Goal: Task Accomplishment & Management: Use online tool/utility

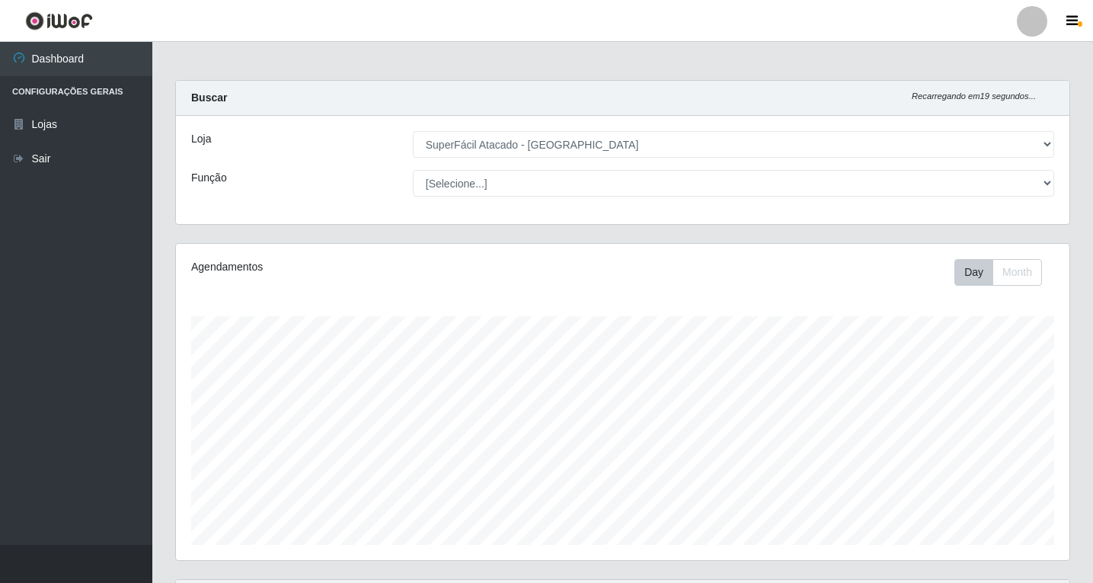
select select "503"
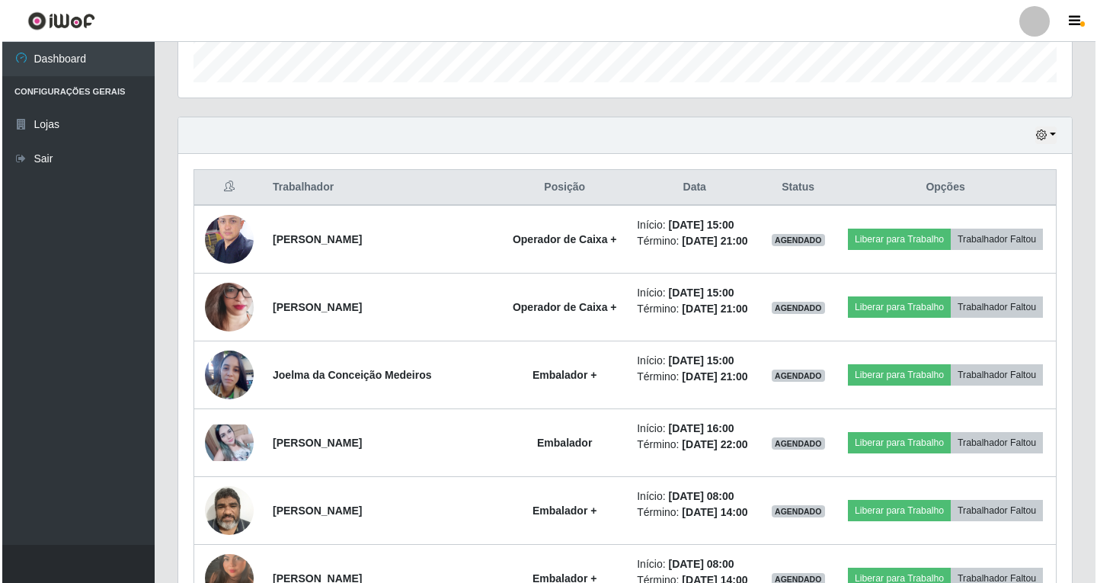
scroll to position [316, 894]
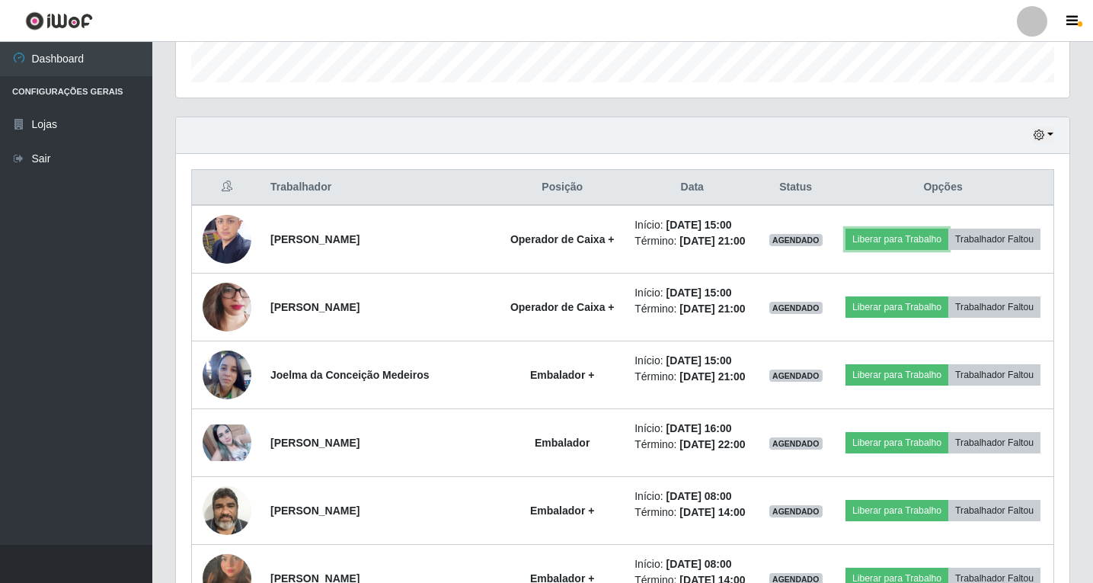
click at [926, 235] on button "Liberar para Trabalho" at bounding box center [897, 239] width 103 height 21
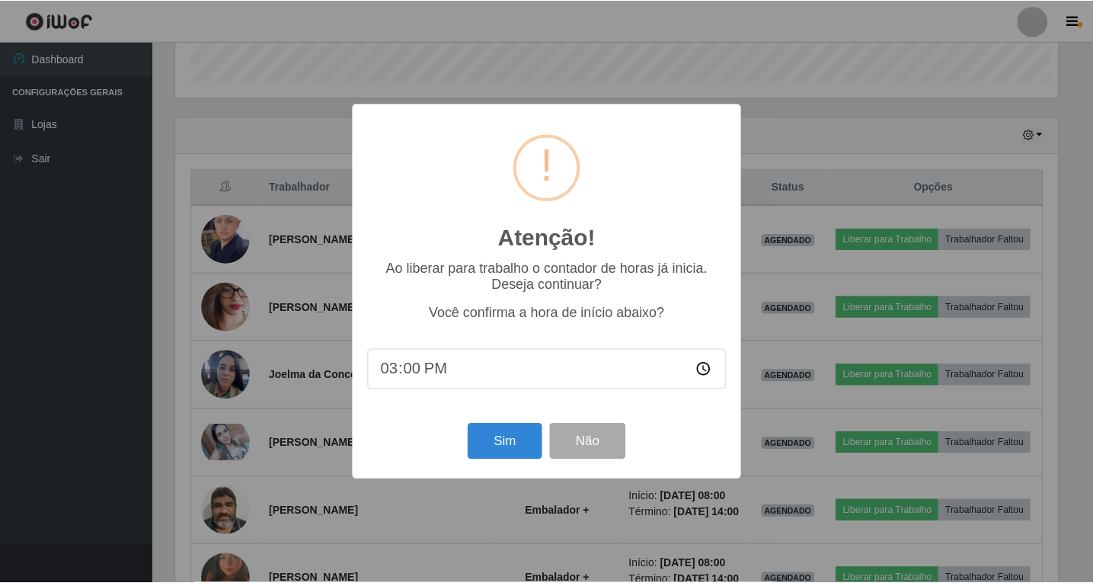
scroll to position [316, 886]
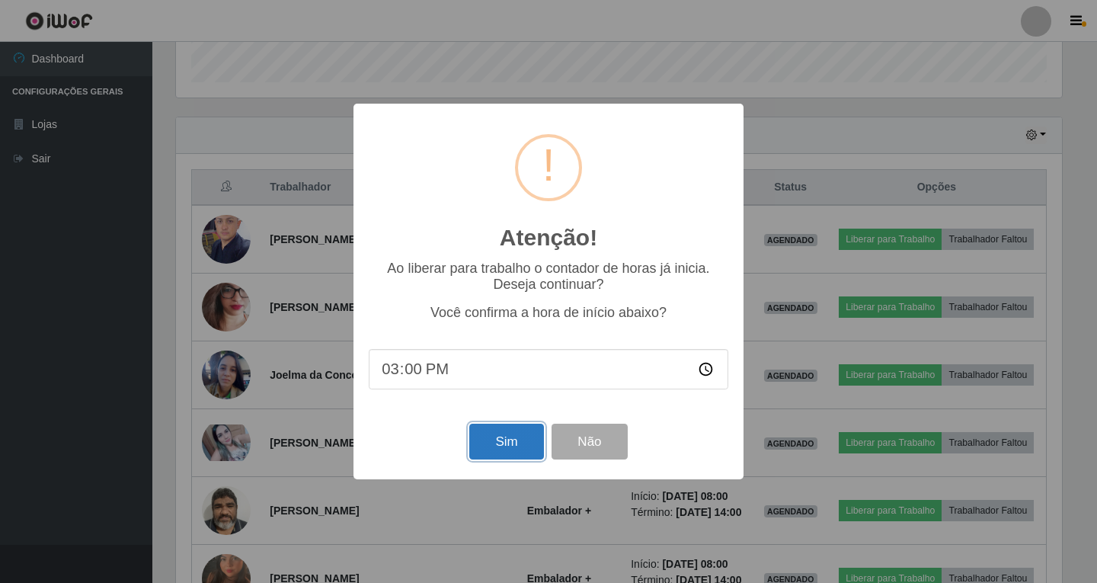
click at [511, 445] on button "Sim" at bounding box center [506, 442] width 74 height 36
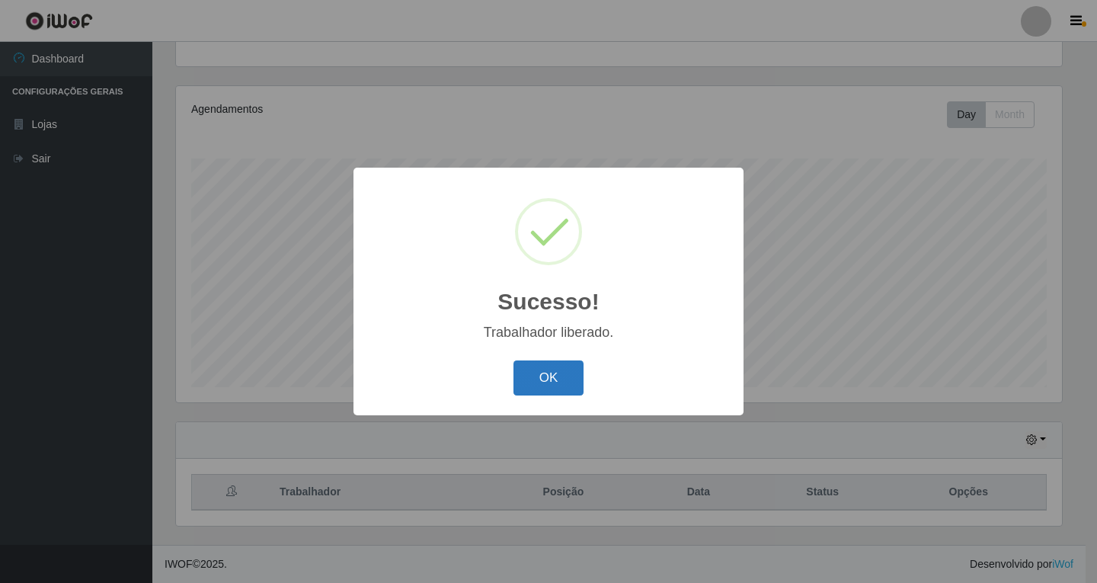
click at [537, 362] on button "OK" at bounding box center [548, 378] width 71 height 36
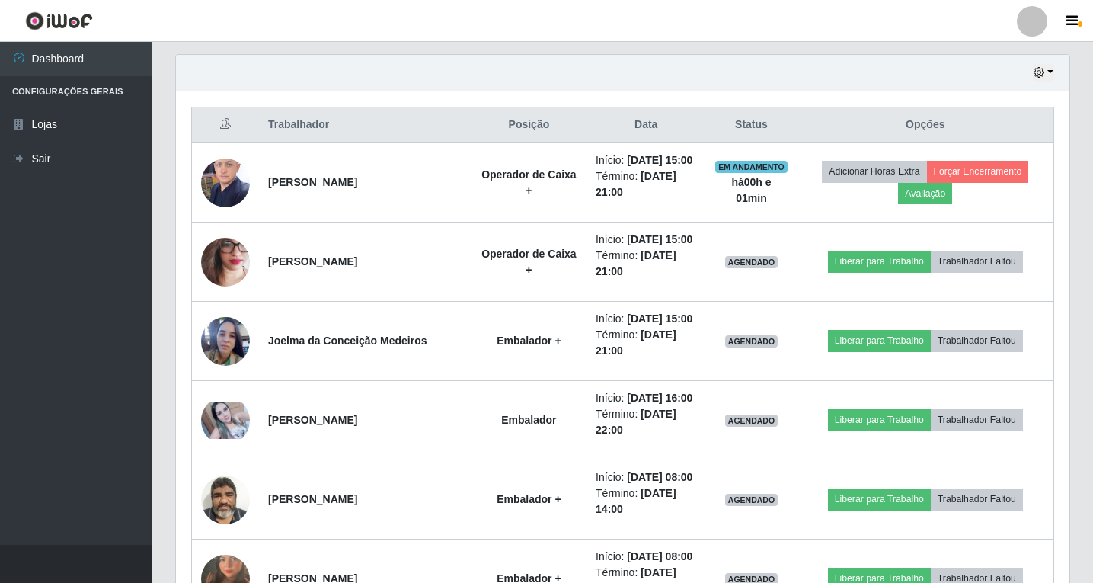
scroll to position [539, 0]
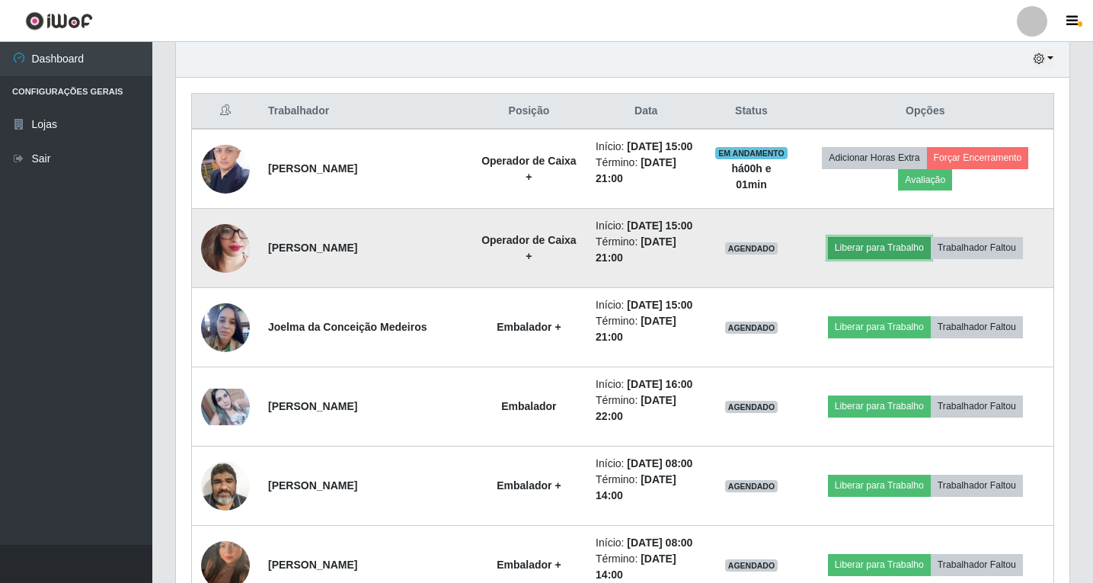
click at [872, 258] on button "Liberar para Trabalho" at bounding box center [879, 247] width 103 height 21
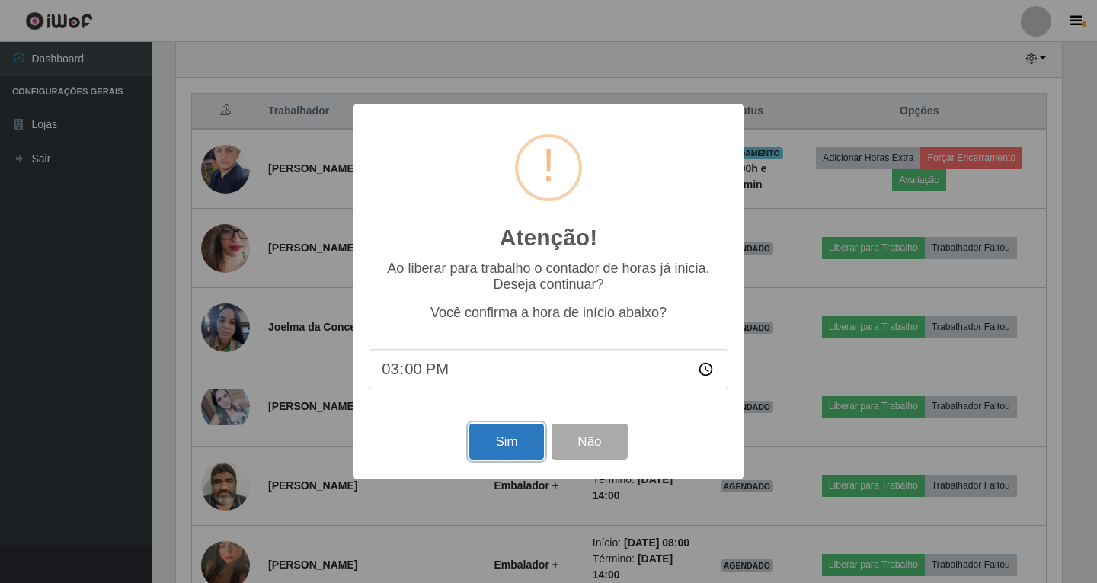
click at [511, 445] on button "Sim" at bounding box center [506, 442] width 74 height 36
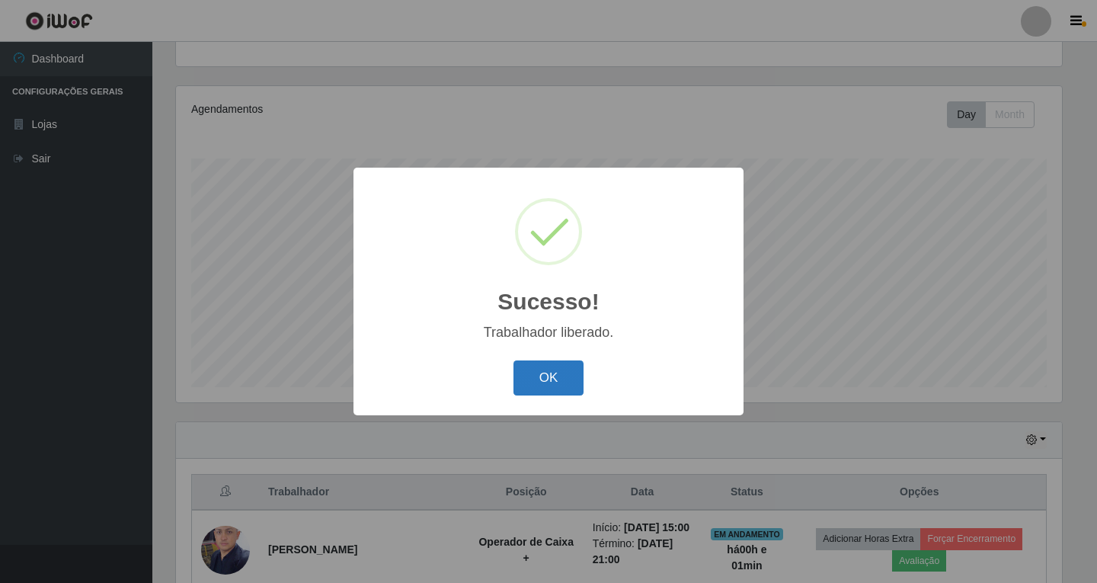
click at [568, 379] on button "OK" at bounding box center [548, 378] width 71 height 36
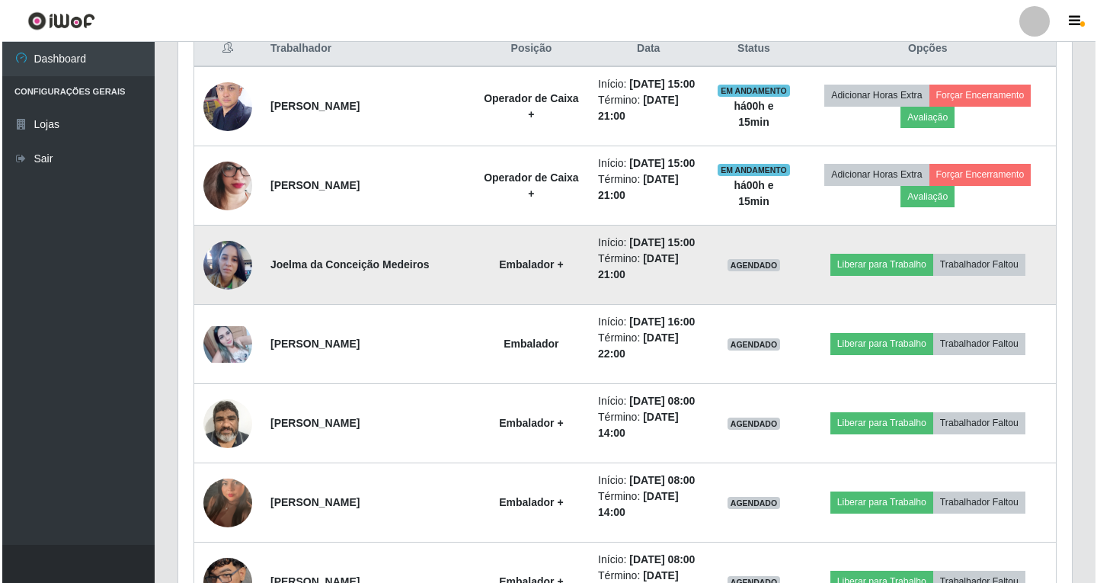
scroll to position [615, 0]
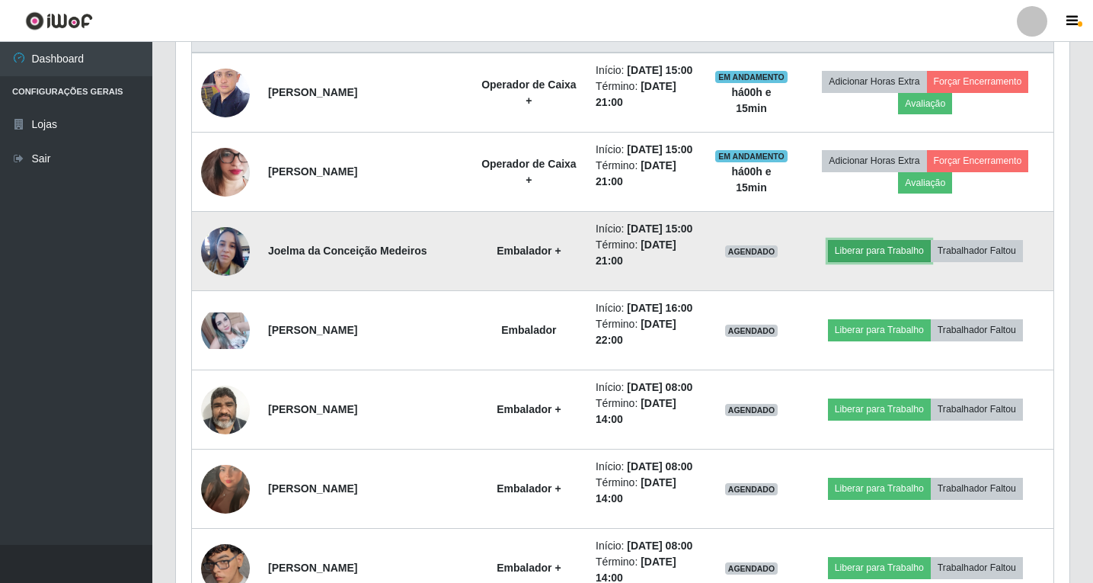
click at [884, 261] on button "Liberar para Trabalho" at bounding box center [879, 250] width 103 height 21
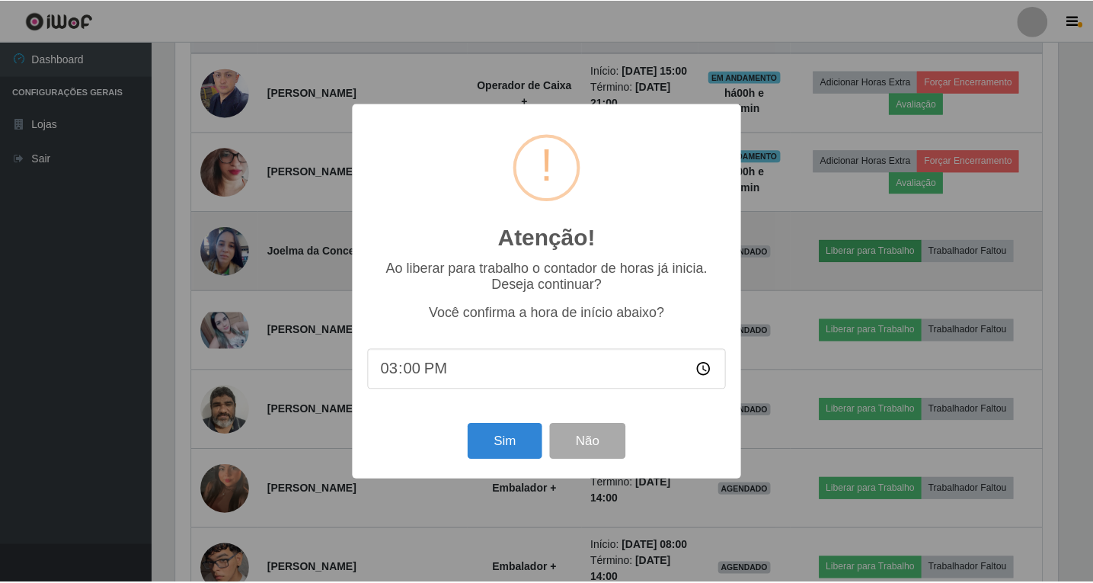
scroll to position [316, 886]
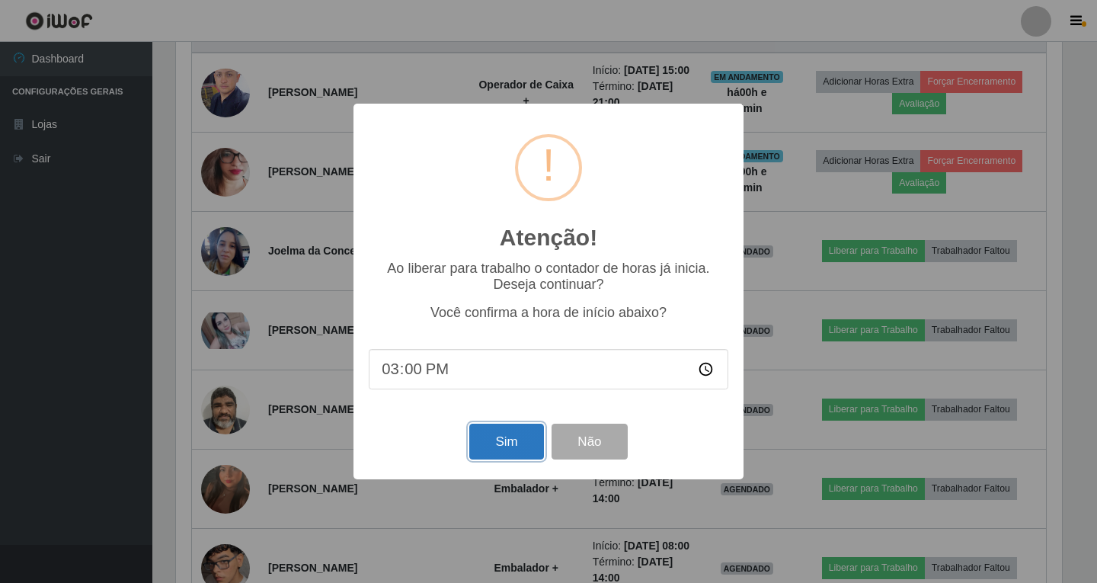
click at [526, 440] on button "Sim" at bounding box center [506, 442] width 74 height 36
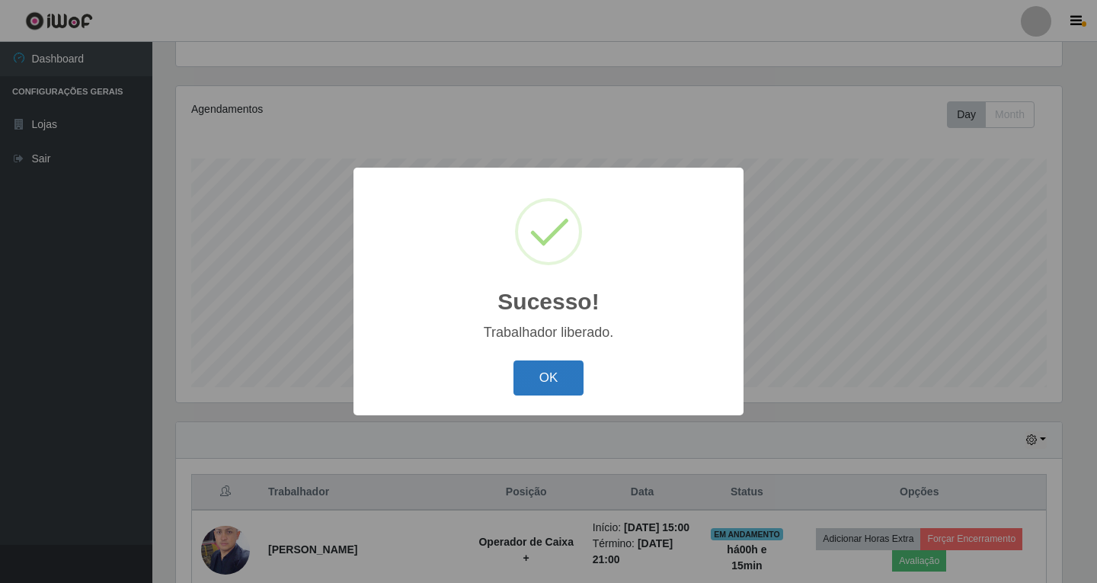
click at [513, 389] on button "OK" at bounding box center [548, 378] width 71 height 36
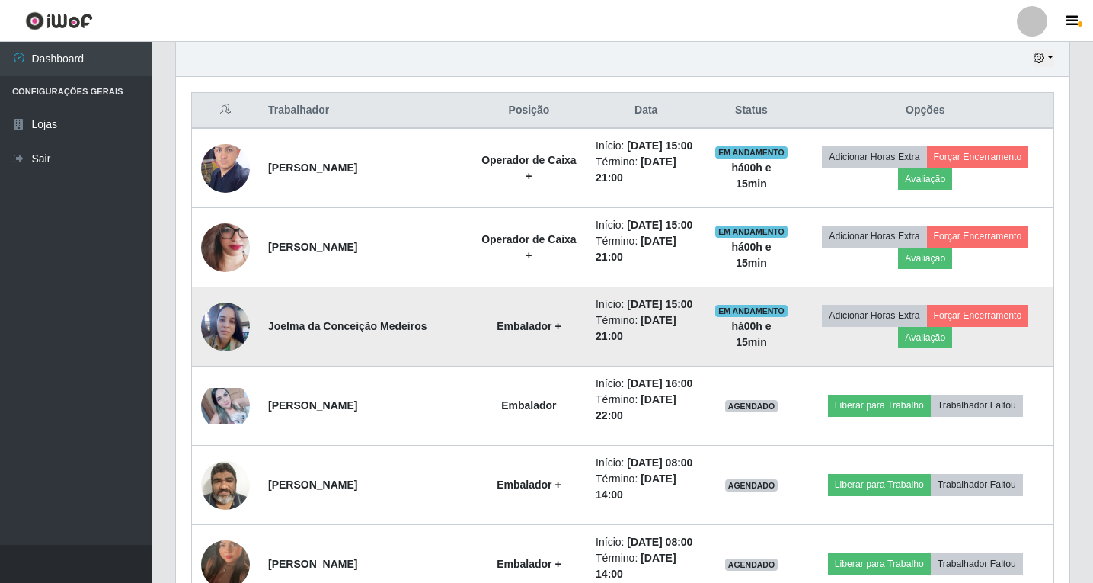
scroll to position [539, 0]
